Goal: Navigation & Orientation: Find specific page/section

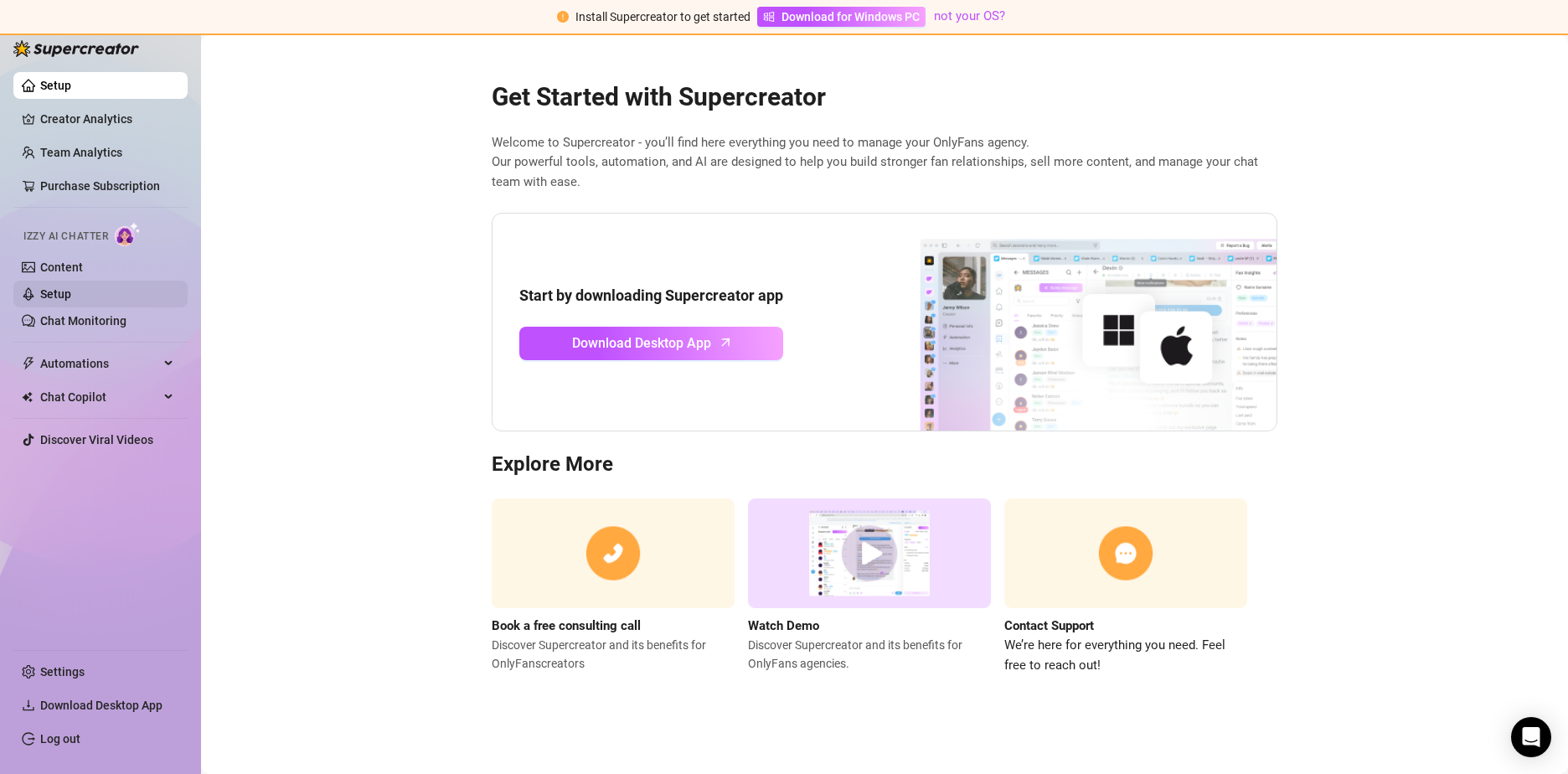
click at [57, 288] on link "Setup" at bounding box center [56, 294] width 31 height 13
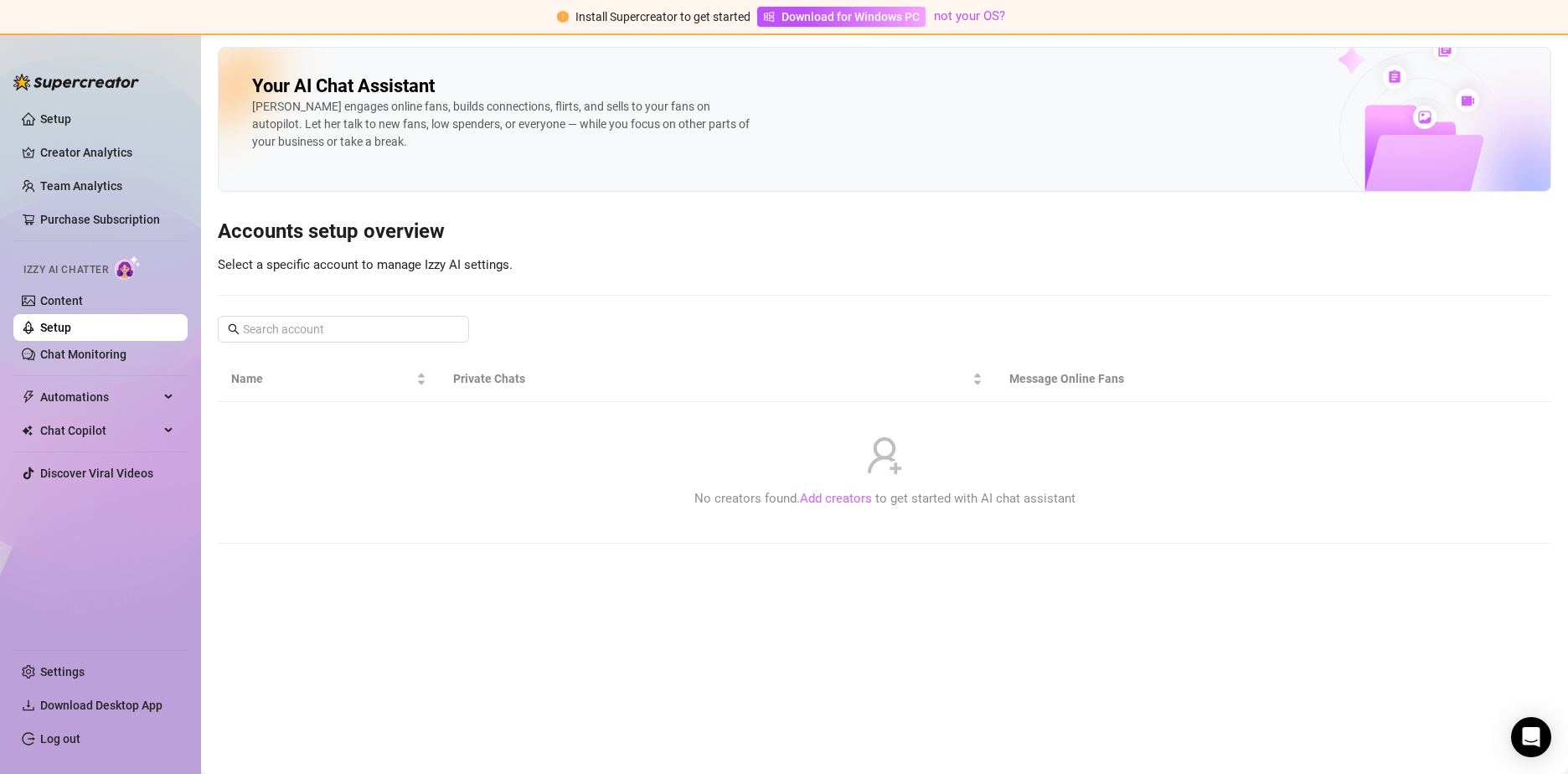
click at [825, 502] on link "Add creators" at bounding box center [836, 499] width 72 height 15
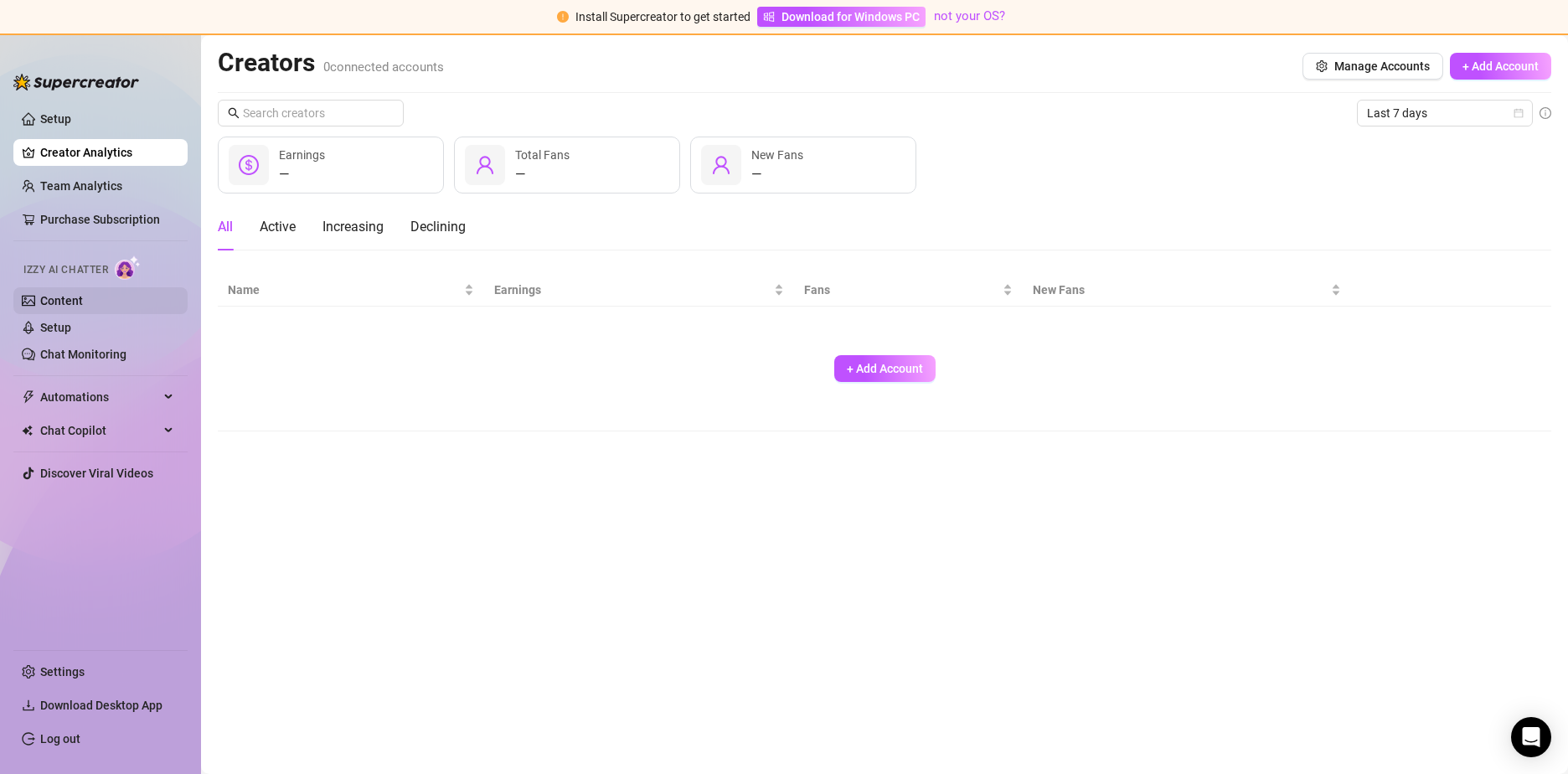
click at [41, 307] on link "Content" at bounding box center [61, 301] width 42 height 13
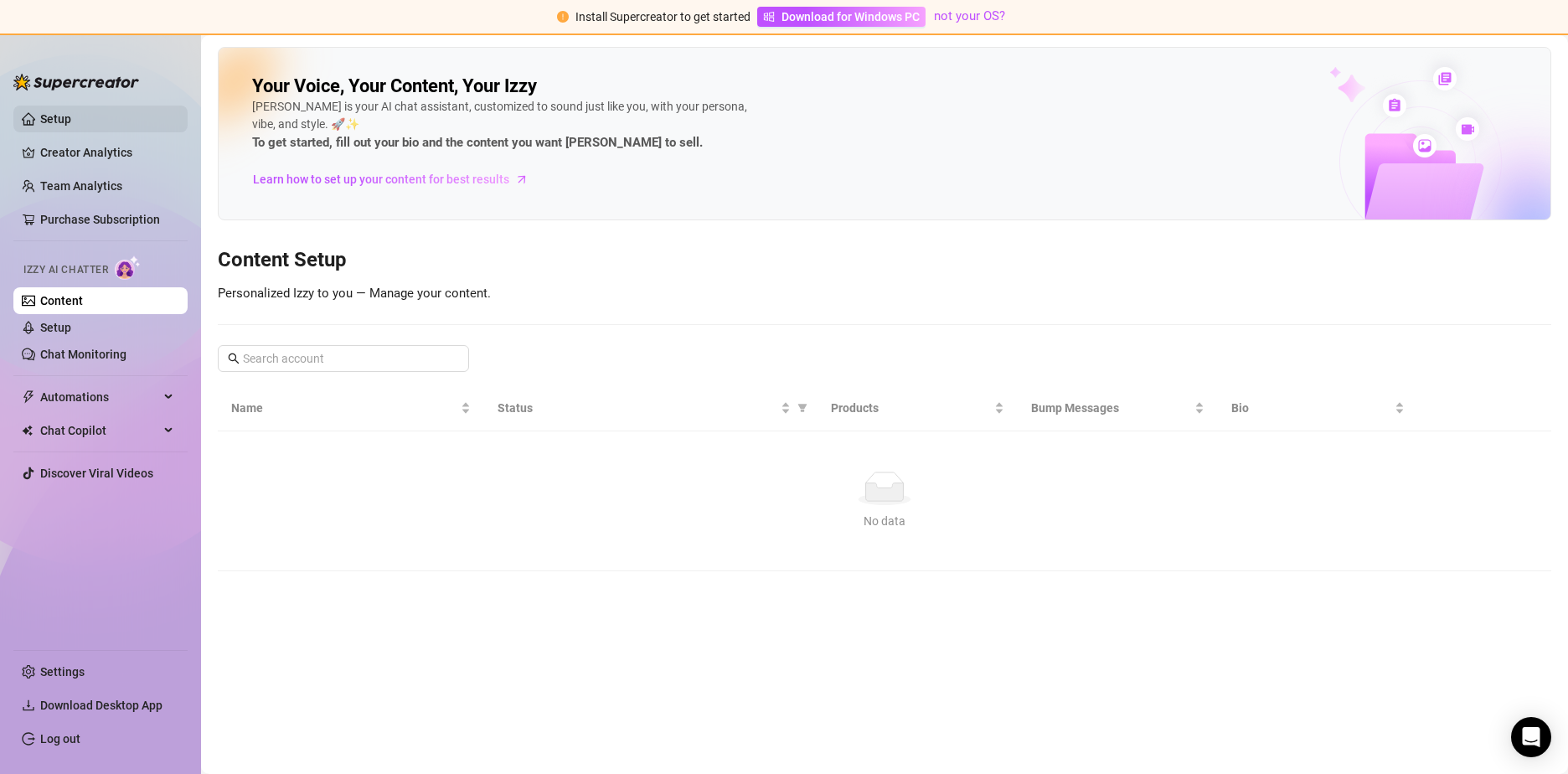
click at [72, 119] on link "Setup" at bounding box center [56, 119] width 31 height 13
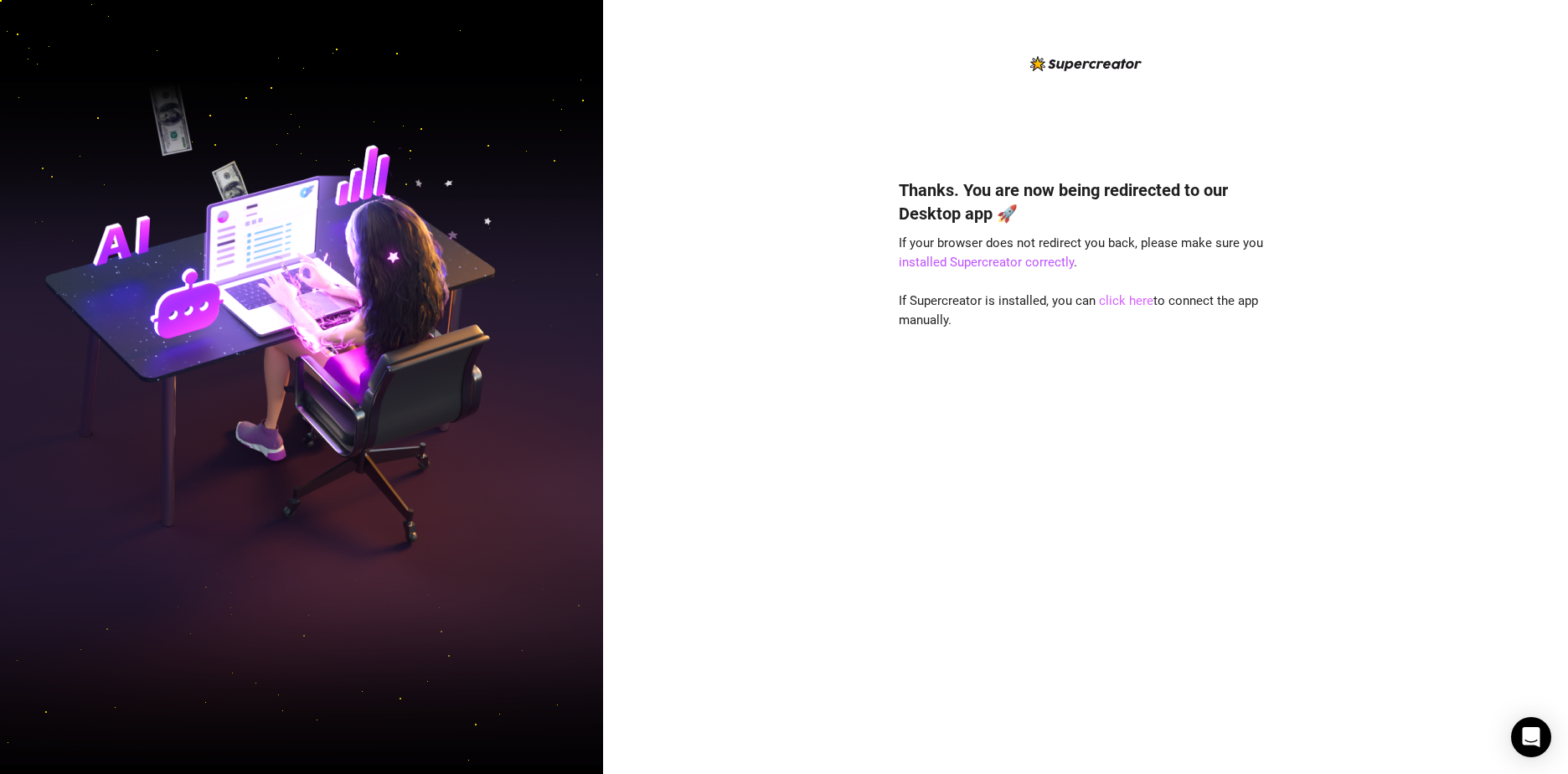
click at [1125, 302] on link "click here" at bounding box center [1126, 301] width 55 height 15
